Goal: Information Seeking & Learning: Check status

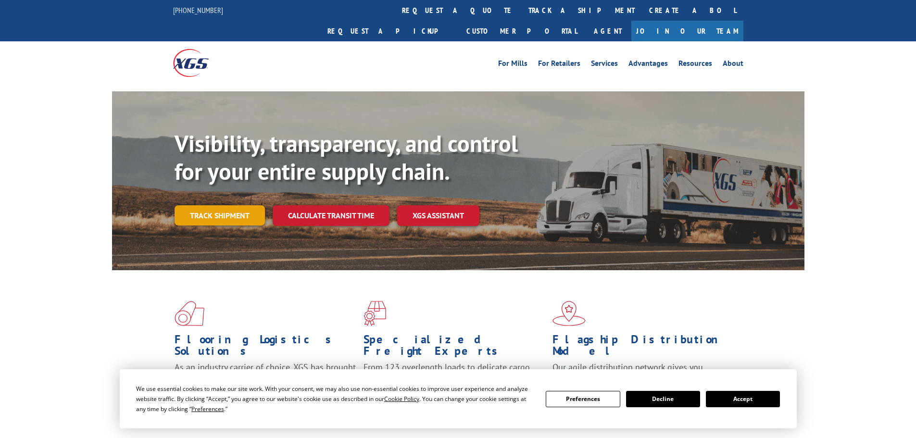
click at [252, 205] on link "Track shipment" at bounding box center [220, 215] width 90 height 20
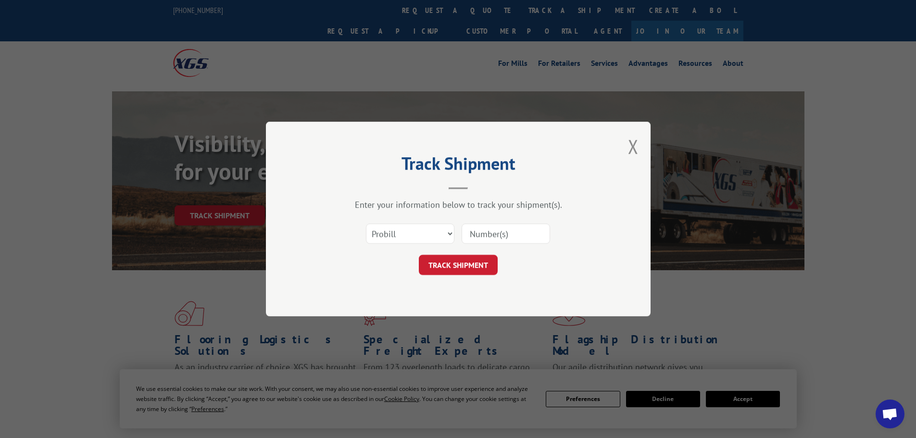
paste input "15472378"
type input "15472378"
click at [454, 265] on button "TRACK SHIPMENT" at bounding box center [458, 265] width 79 height 20
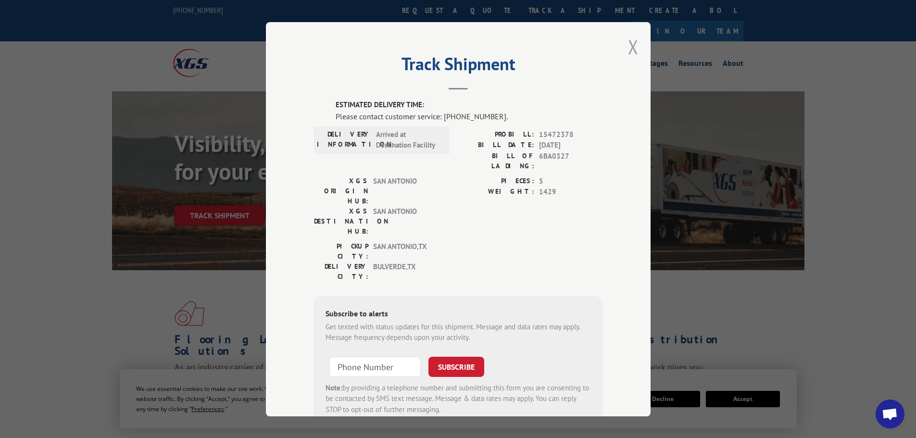
click at [628, 46] on button "Close modal" at bounding box center [633, 46] width 11 height 25
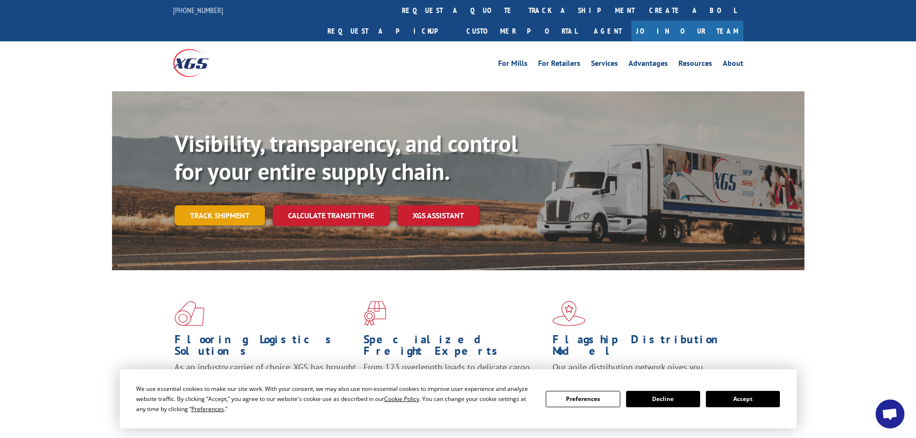
click at [254, 205] on link "Track shipment" at bounding box center [220, 215] width 90 height 20
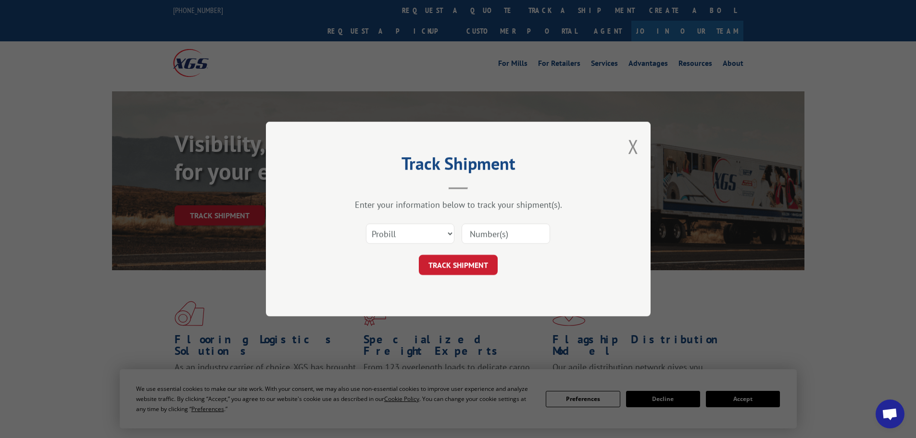
click at [485, 228] on input at bounding box center [506, 234] width 89 height 20
paste input "15472378"
type input "15472378"
click at [480, 263] on button "TRACK SHIPMENT" at bounding box center [458, 265] width 79 height 20
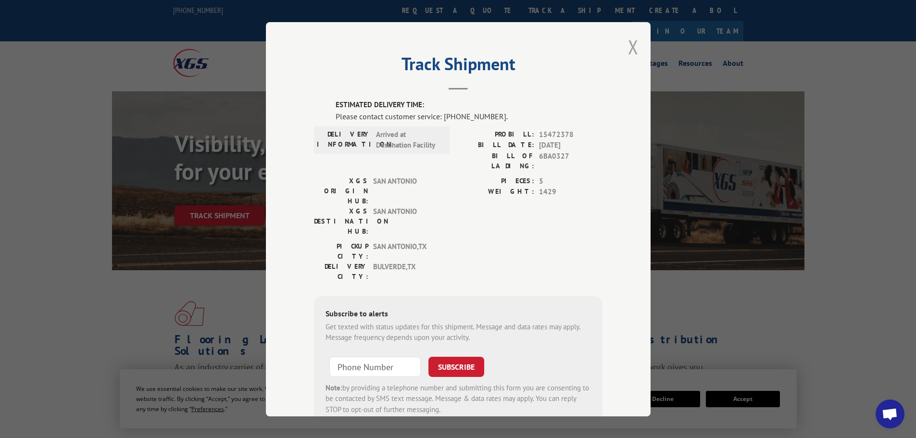
click at [629, 49] on button "Close modal" at bounding box center [633, 46] width 11 height 25
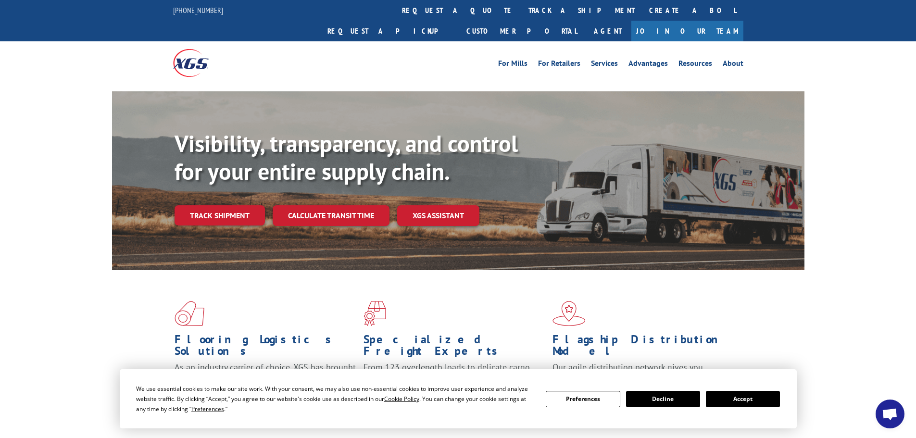
click at [37, 91] on div "Visibility, transparency, and control for your entire supply chain. Track shipm…" at bounding box center [458, 190] width 916 height 198
click at [256, 205] on link "Track shipment" at bounding box center [220, 215] width 90 height 20
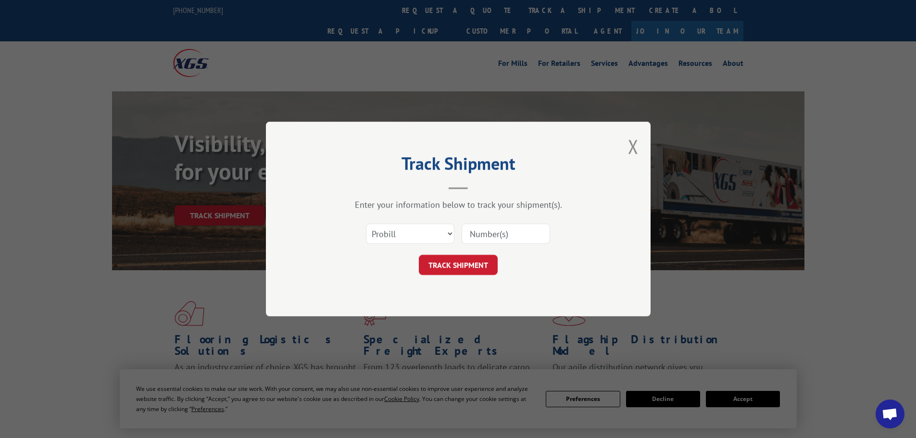
paste input "15472378"
type input "15472378"
click at [464, 268] on button "TRACK SHIPMENT" at bounding box center [458, 265] width 79 height 20
